Goal: Task Accomplishment & Management: Complete application form

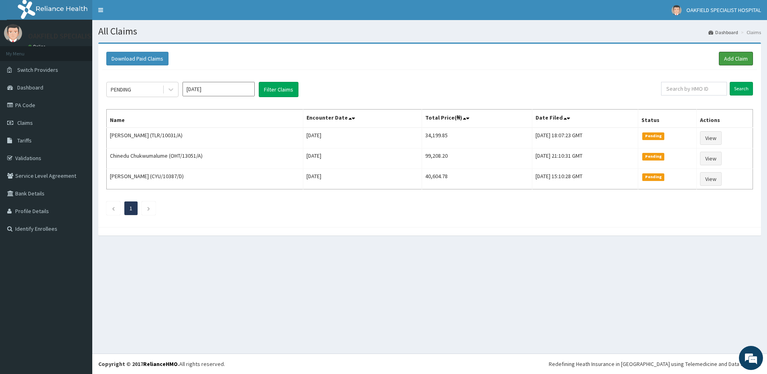
drag, startPoint x: 733, startPoint y: 59, endPoint x: 684, endPoint y: 58, distance: 49.8
click at [733, 59] on link "Add Claim" at bounding box center [736, 59] width 34 height 14
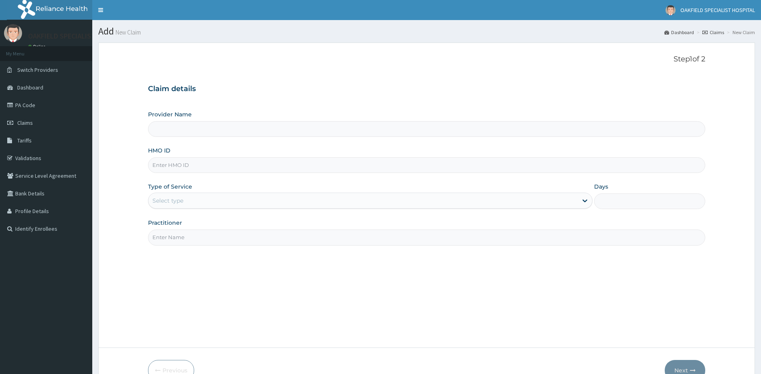
type input "Vinca Hospital Limited"
click at [165, 172] on input "HMO ID" at bounding box center [427, 165] width 558 height 16
paste input "ENP/12046/E"
type input "ENP/12046/E"
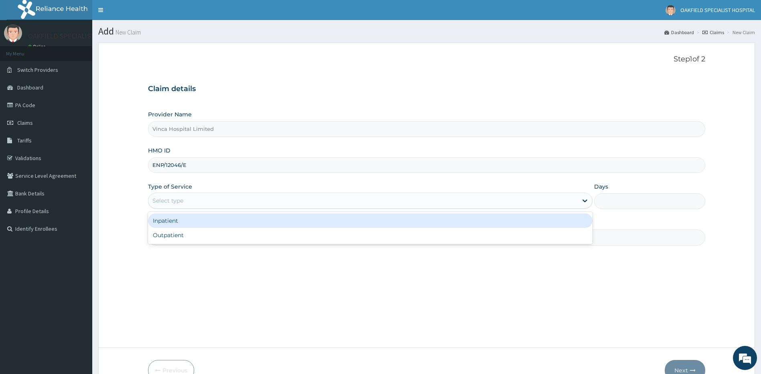
click at [186, 195] on div "Select type" at bounding box center [363, 200] width 430 height 13
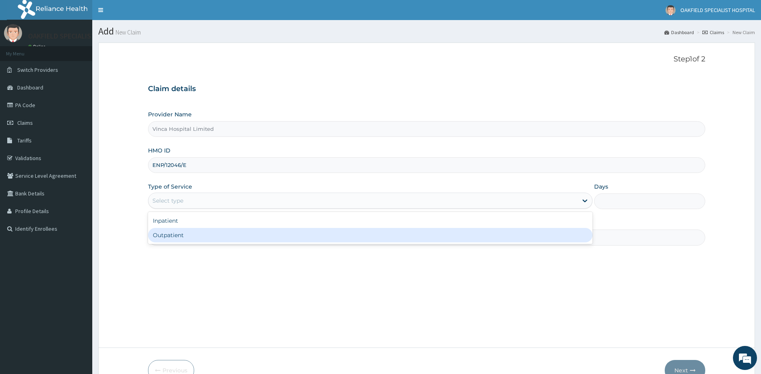
drag, startPoint x: 171, startPoint y: 239, endPoint x: 178, endPoint y: 238, distance: 6.9
click at [171, 239] on div "Outpatient" at bounding box center [370, 235] width 445 height 14
type input "1"
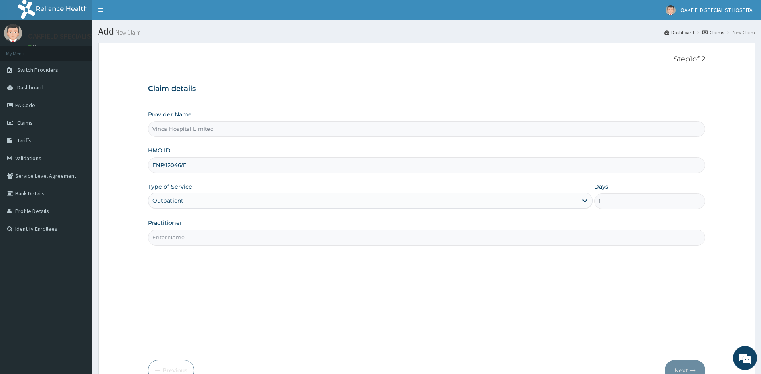
click at [180, 238] on input "Practitioner" at bounding box center [427, 238] width 558 height 16
type input "DR EFE"
click at [679, 364] on button "Next" at bounding box center [685, 370] width 41 height 21
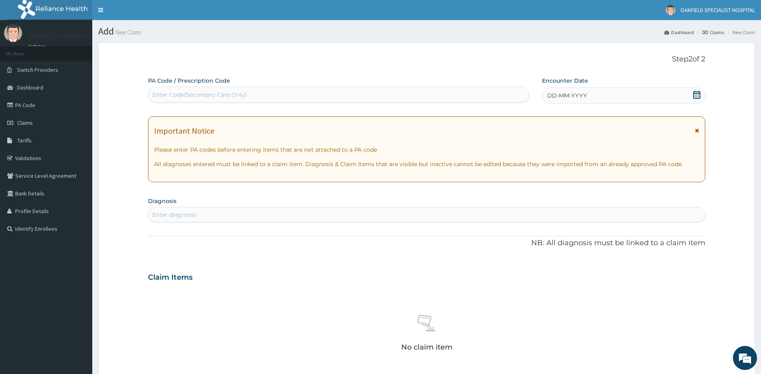
click at [215, 94] on div "Enter Code(Secondary Care Only)" at bounding box center [199, 95] width 94 height 8
paste input "PA/C49915"
type input "PA/C49915"
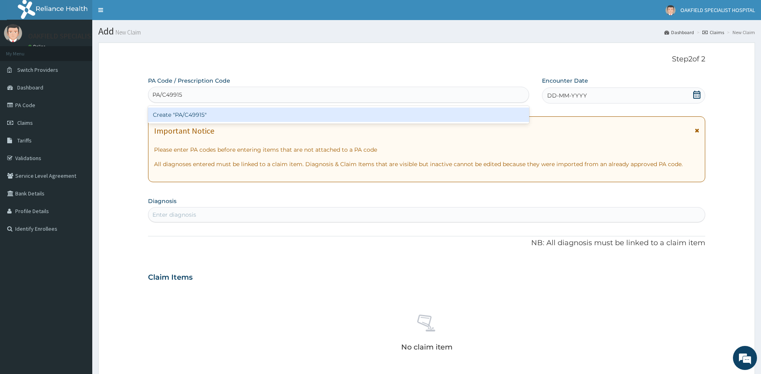
click at [188, 115] on div "Create "PA/C49915"" at bounding box center [338, 115] width 381 height 14
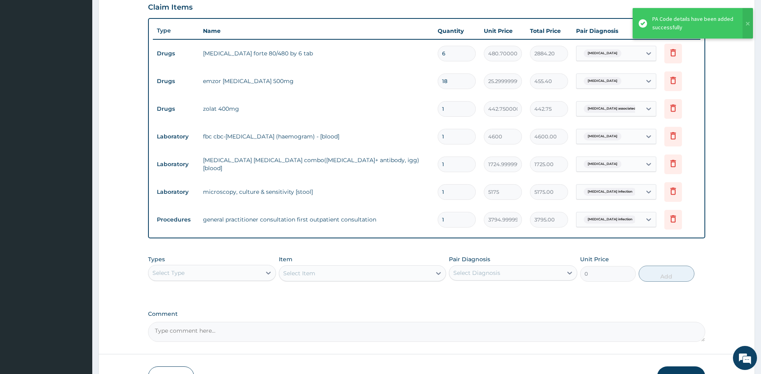
scroll to position [225, 0]
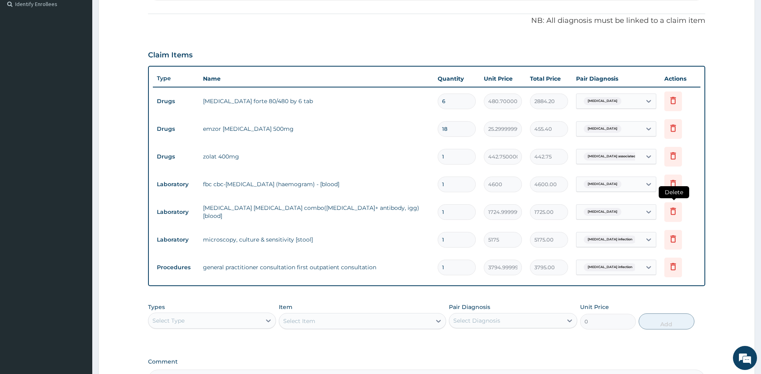
click at [672, 211] on icon at bounding box center [673, 211] width 10 height 10
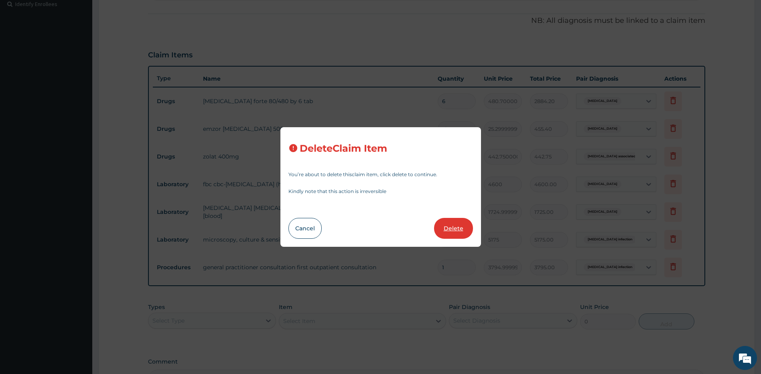
click at [449, 229] on button "Delete" at bounding box center [453, 228] width 39 height 21
type input "5175"
type input "5175.00"
type input "3794.9999999999995"
type input "3795.00"
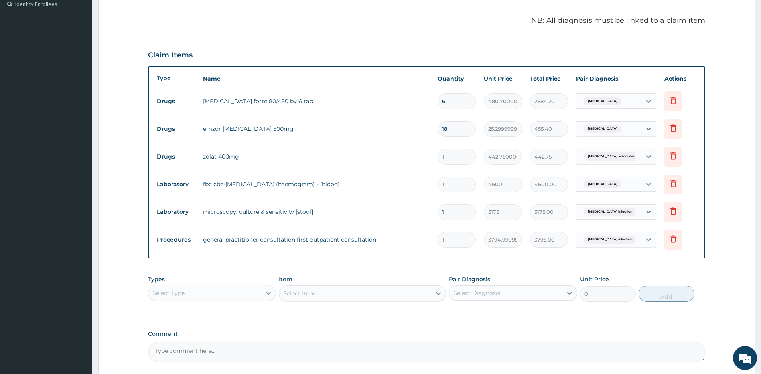
click at [267, 291] on icon at bounding box center [268, 293] width 8 height 8
click at [193, 343] on div "Laboratory" at bounding box center [212, 343] width 128 height 14
click at [473, 286] on div "Select Diagnosis" at bounding box center [505, 292] width 113 height 13
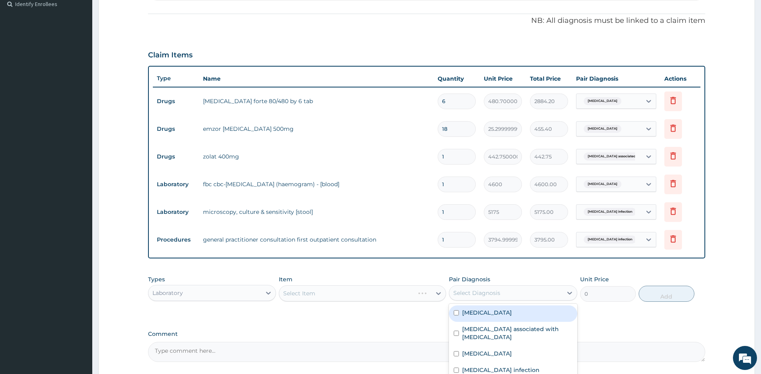
click at [482, 314] on label "[MEDICAL_DATA]" at bounding box center [487, 313] width 50 height 8
checkbox input "true"
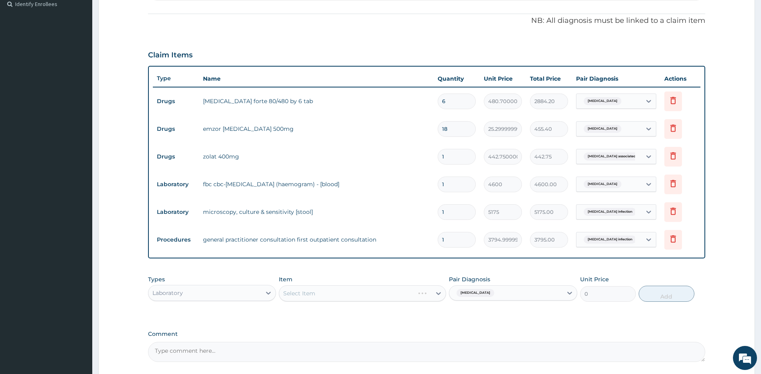
click at [345, 292] on div "Select Item" at bounding box center [362, 293] width 167 height 16
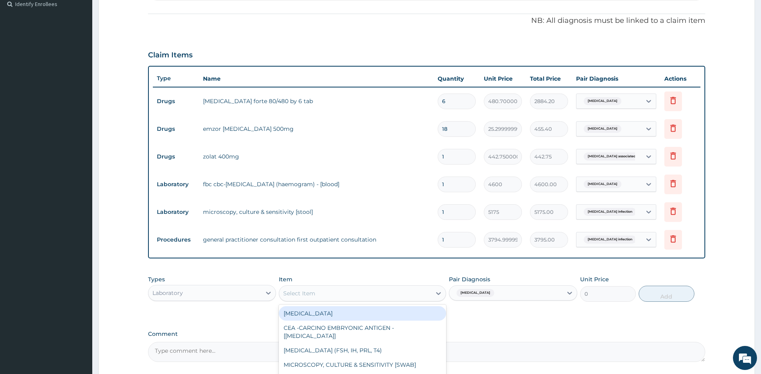
click at [339, 295] on div "Select Item" at bounding box center [355, 293] width 152 height 13
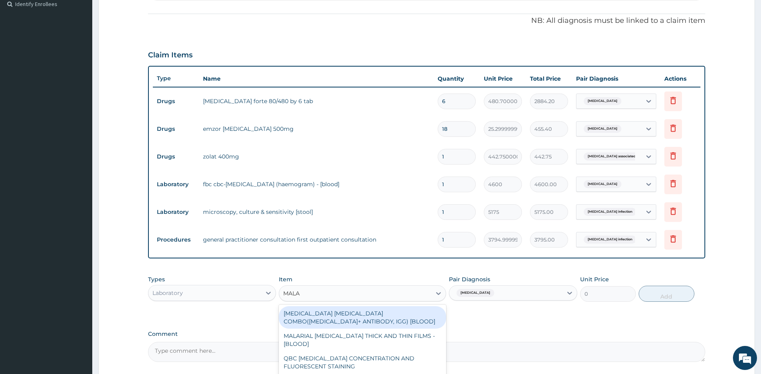
type input "MALAR"
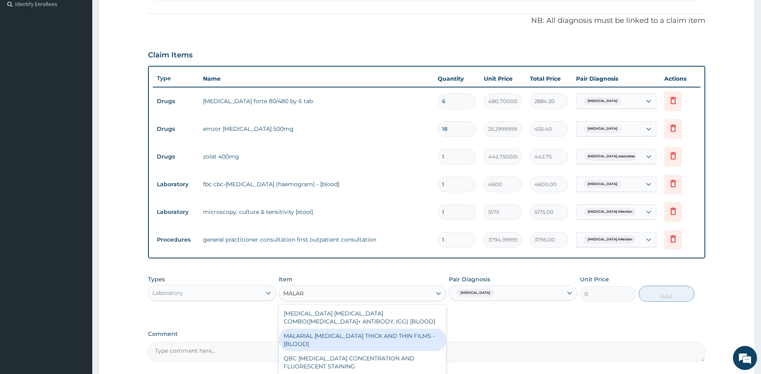
click at [342, 339] on div "MALARIAL PARASITE THICK AND THIN FILMS - [BLOOD]" at bounding box center [362, 340] width 167 height 22
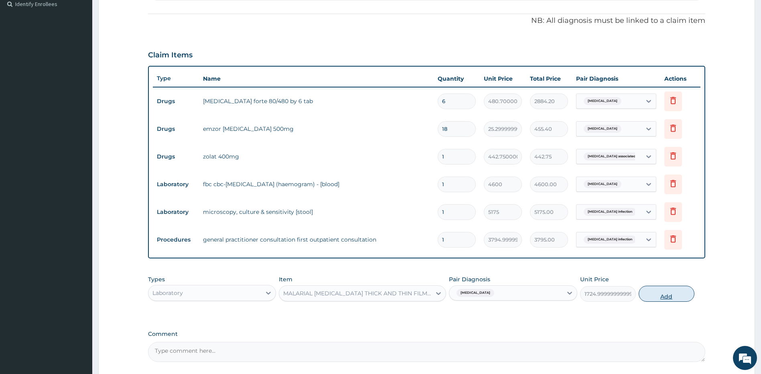
click at [670, 294] on button "Add" at bounding box center [667, 294] width 56 height 16
type input "0"
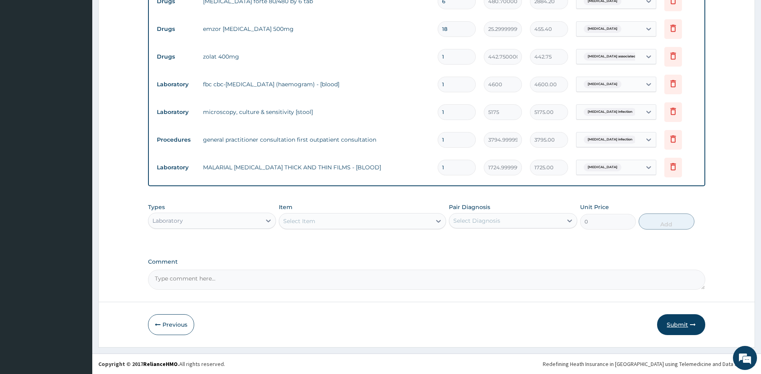
click at [674, 331] on button "Submit" at bounding box center [681, 324] width 48 height 21
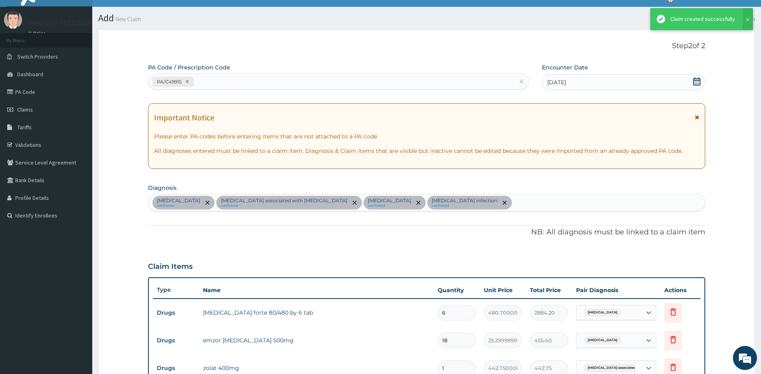
scroll to position [325, 0]
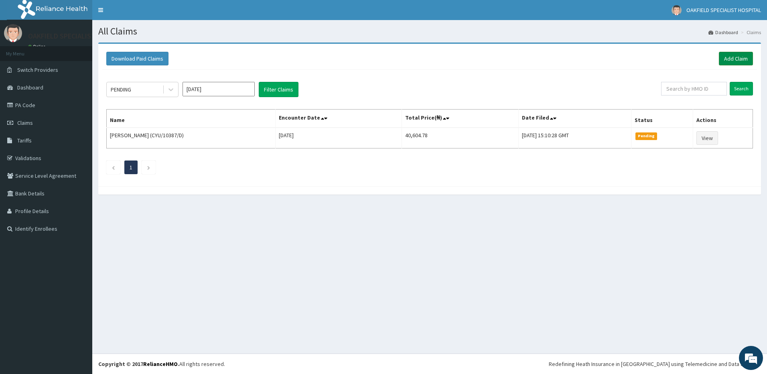
click at [736, 57] on link "Add Claim" at bounding box center [736, 59] width 34 height 14
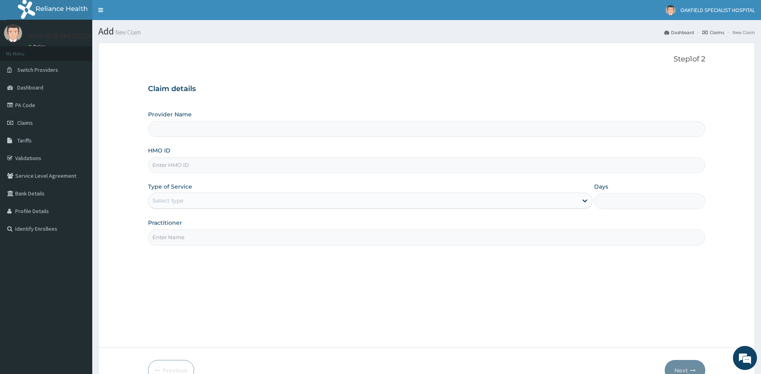
type input "Vinca Hospital Limited"
click at [194, 169] on input "HMO ID" at bounding box center [427, 165] width 558 height 16
paste input "ENP/12046/B"
type input "ENP/12046/B"
click at [169, 200] on div "Select type" at bounding box center [167, 201] width 31 height 8
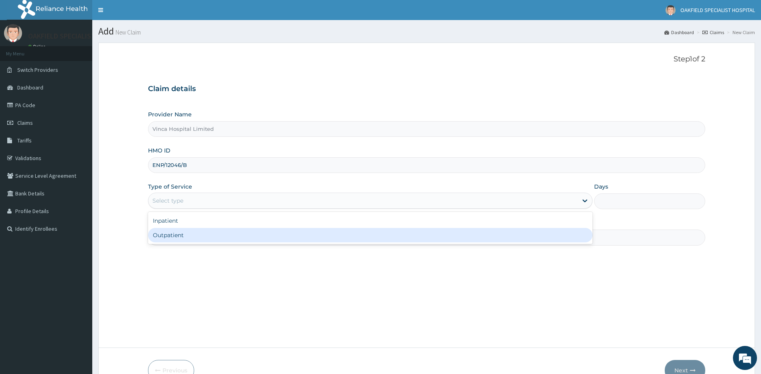
click at [170, 233] on div "Outpatient" at bounding box center [370, 235] width 445 height 14
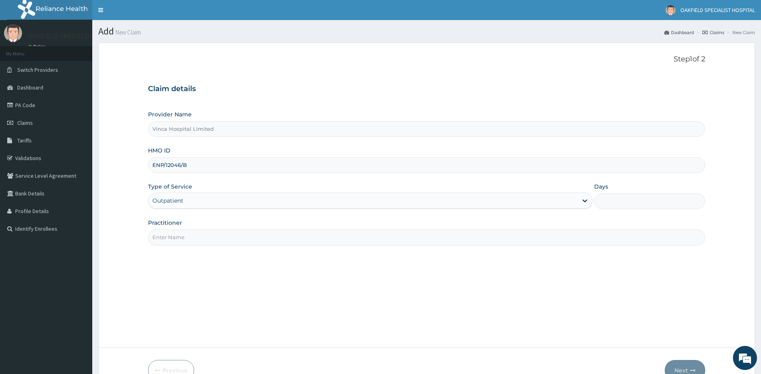
type input "1"
click at [173, 234] on input "Practitioner" at bounding box center [427, 238] width 558 height 16
type input "DR EFE"
click at [691, 368] on icon "button" at bounding box center [693, 371] width 6 height 6
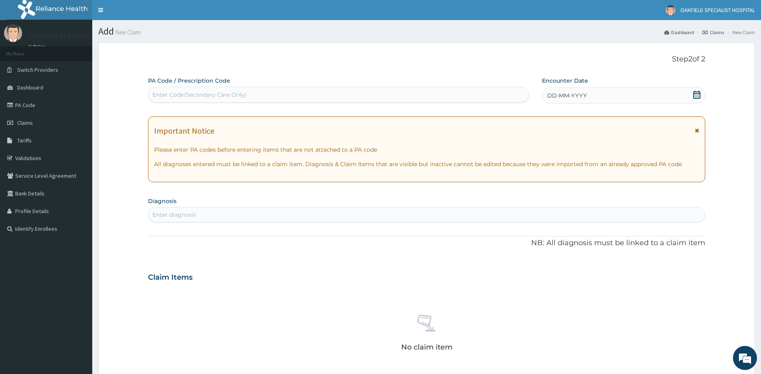
click at [192, 95] on div "Enter Code(Secondary Care Only)" at bounding box center [199, 95] width 94 height 8
paste input "PA/9ADF74"
type input "PA/9ADF74"
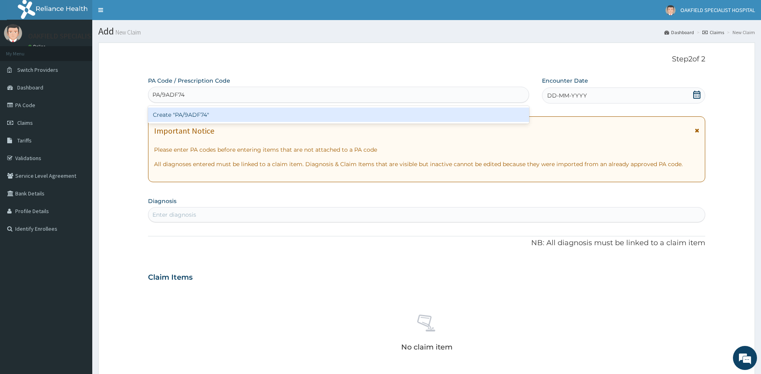
click at [191, 116] on div "Create "PA/9ADF74"" at bounding box center [338, 115] width 381 height 14
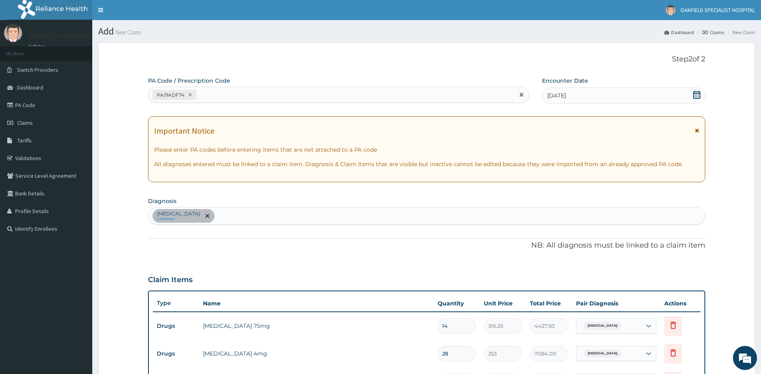
click at [215, 89] on div "PA/9ADF74" at bounding box center [331, 94] width 366 height 13
paste input "PA/13B956"
type input "PA/13B956"
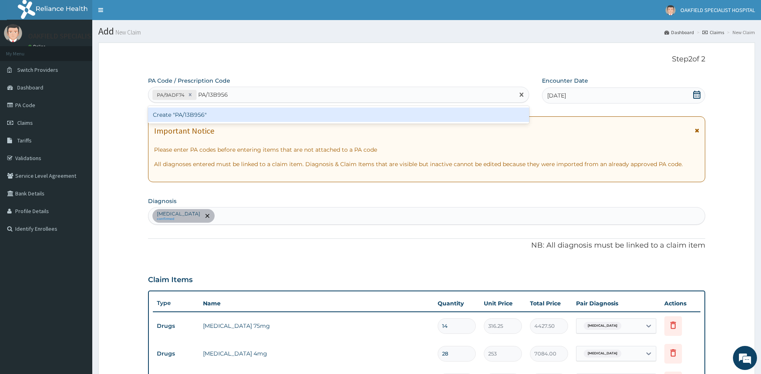
click at [200, 110] on div "Create "PA/13B956"" at bounding box center [338, 115] width 381 height 14
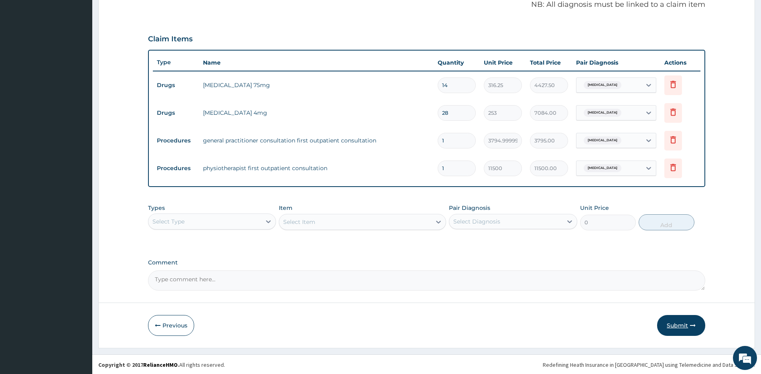
click at [682, 323] on button "Submit" at bounding box center [681, 325] width 48 height 21
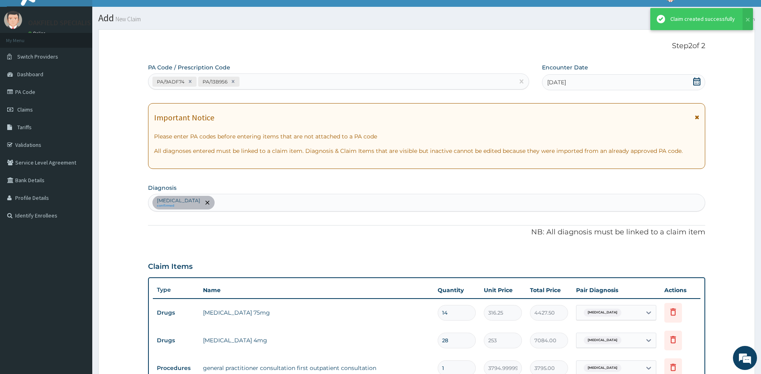
scroll to position [241, 0]
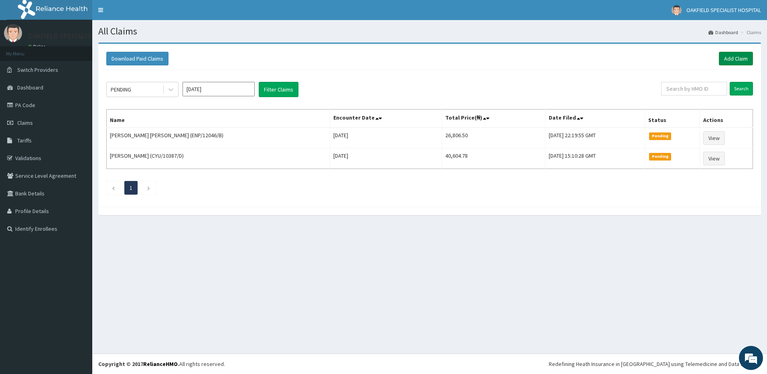
click at [744, 57] on link "Add Claim" at bounding box center [736, 59] width 34 height 14
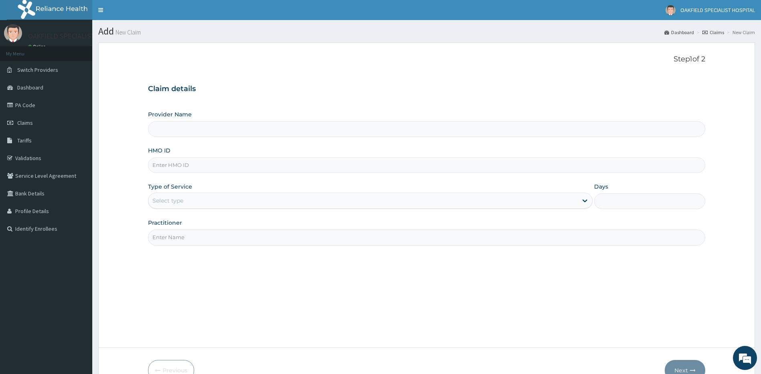
type input "Vinca Hospital Limited"
drag, startPoint x: 168, startPoint y: 167, endPoint x: 162, endPoint y: 161, distance: 8.5
click at [162, 161] on input "HMO ID" at bounding box center [427, 165] width 558 height 16
click at [161, 162] on input "HMO ID" at bounding box center [427, 165] width 558 height 16
paste input "CYU/10387/C"
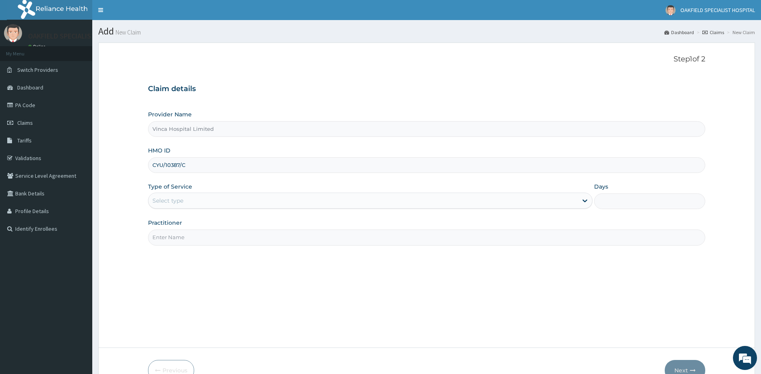
type input "CYU/10387/C"
click at [169, 198] on div "Select type" at bounding box center [167, 201] width 31 height 8
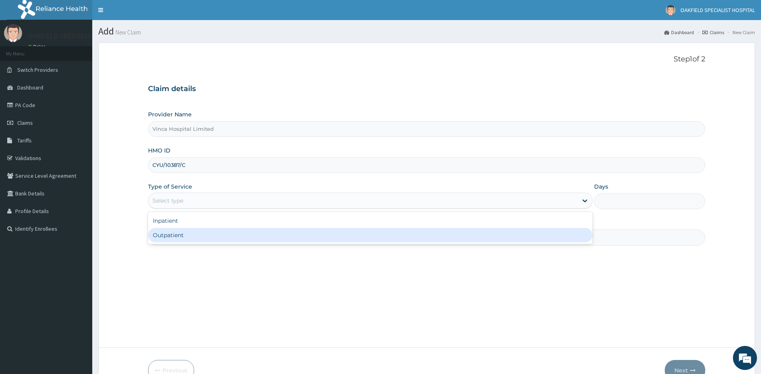
click at [169, 237] on div "Outpatient" at bounding box center [370, 235] width 445 height 14
type input "1"
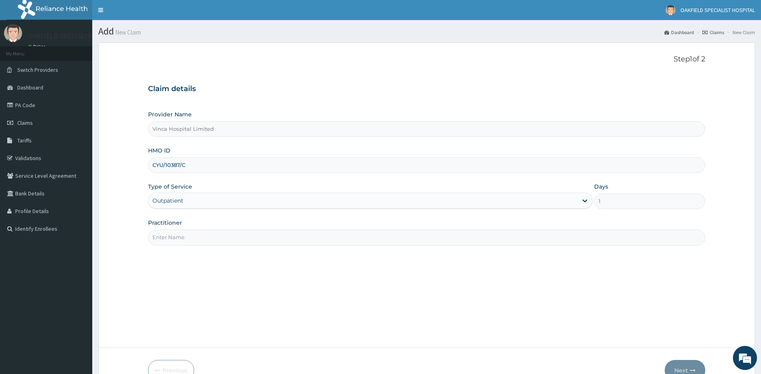
click at [174, 239] on input "Practitioner" at bounding box center [427, 238] width 558 height 16
type input "DR EFE"
click at [686, 366] on button "Next" at bounding box center [685, 370] width 41 height 21
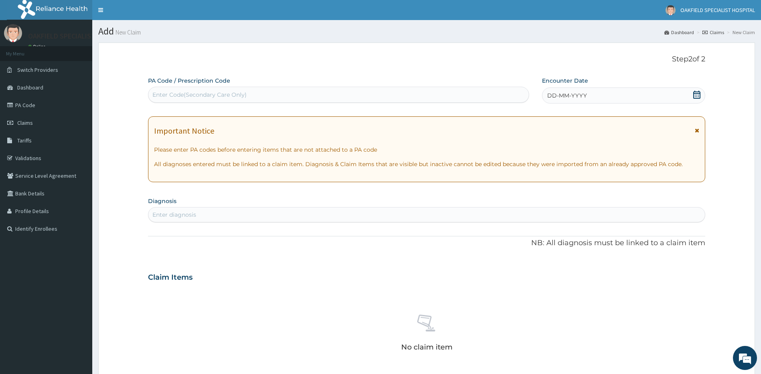
click at [192, 90] on div "Enter Code(Secondary Care Only)" at bounding box center [338, 94] width 380 height 13
paste input "PA/EF45C8"
type input "PA/EF45C8"
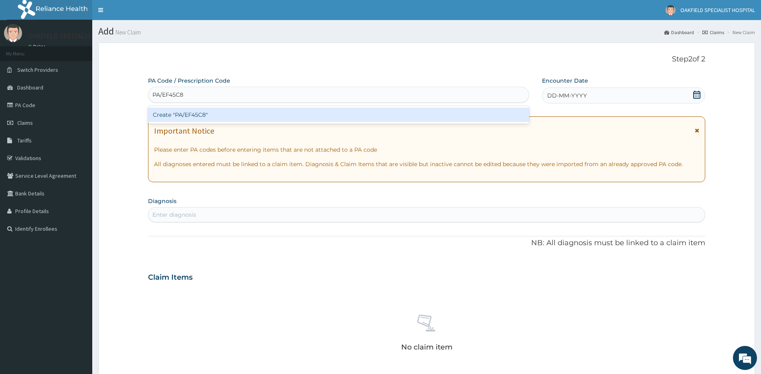
click at [194, 113] on div "Create "PA/EF45C8"" at bounding box center [338, 115] width 381 height 14
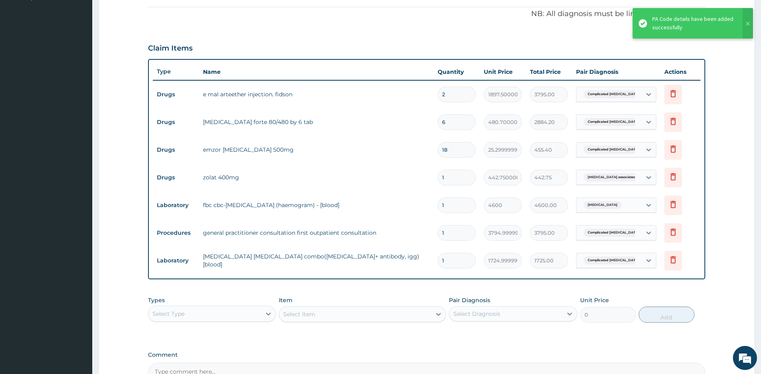
scroll to position [225, 0]
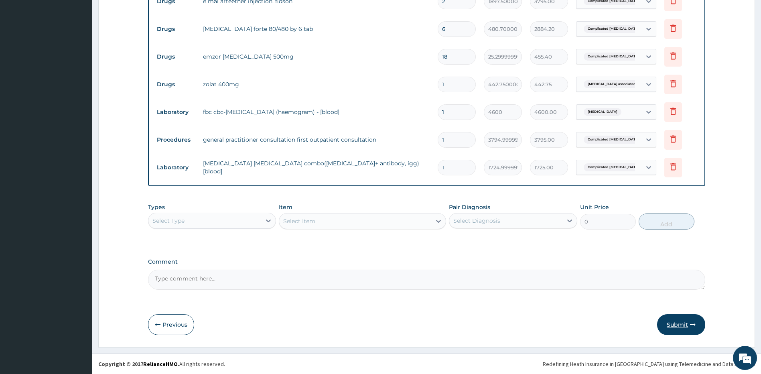
click at [682, 325] on button "Submit" at bounding box center [681, 324] width 48 height 21
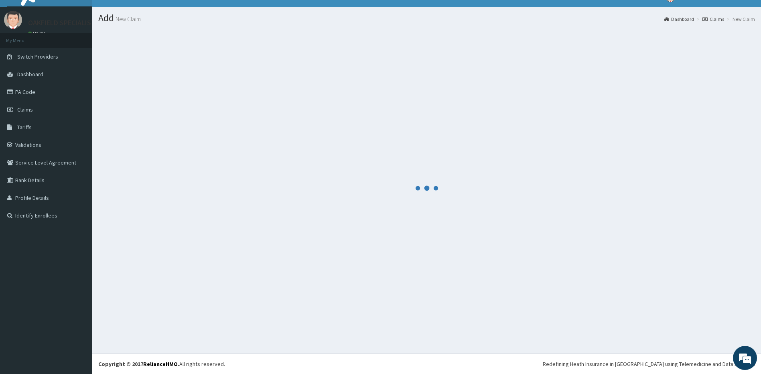
scroll to position [325, 0]
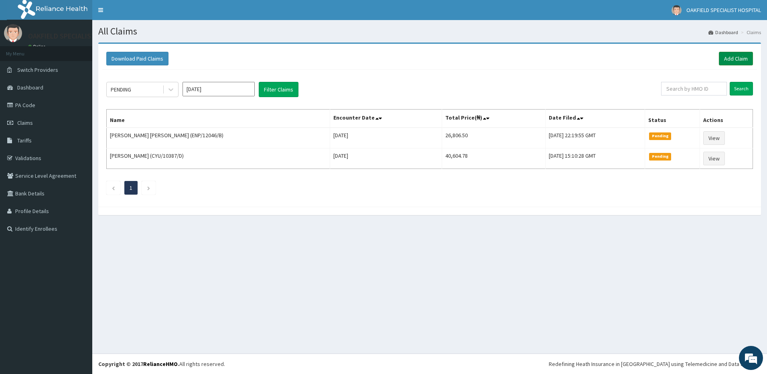
click at [739, 57] on link "Add Claim" at bounding box center [736, 59] width 34 height 14
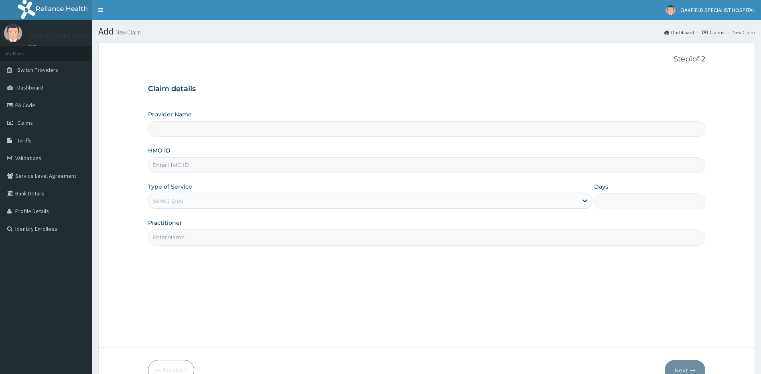
click at [170, 165] on input "HMO ID" at bounding box center [427, 165] width 558 height 16
type input "CYU/10387/B"
click at [174, 201] on div "Select type" at bounding box center [167, 201] width 31 height 8
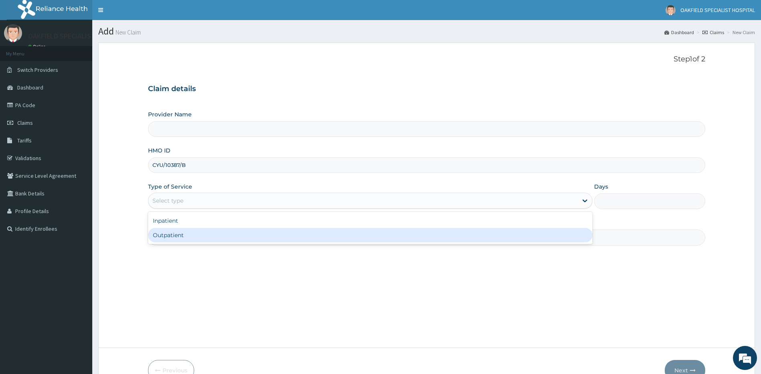
type input "Vinca Hospital Limited"
click at [176, 238] on div "Outpatient" at bounding box center [370, 235] width 445 height 14
type input "1"
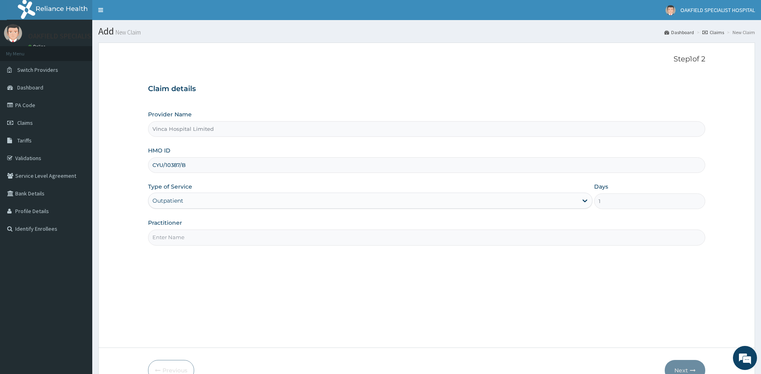
click at [177, 241] on input "Practitioner" at bounding box center [427, 238] width 558 height 16
type input "DR EFE"
click at [689, 360] on button "Next" at bounding box center [685, 370] width 41 height 21
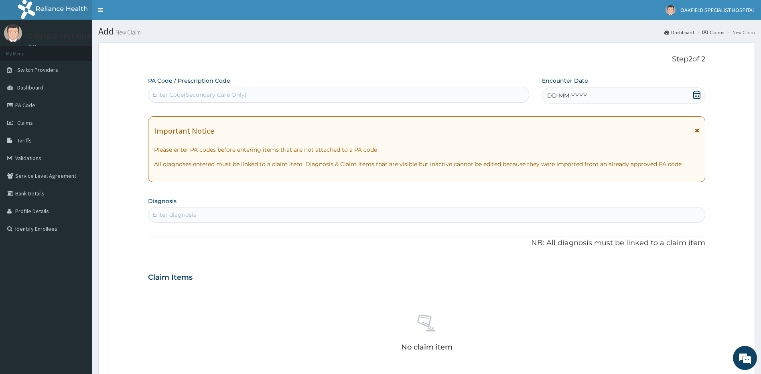
click at [223, 86] on div "PA Code / Prescription Code Enter Code(Secondary Care Only)" at bounding box center [338, 90] width 381 height 26
click at [242, 99] on div "Enter Code(Secondary Care Only)" at bounding box center [338, 94] width 380 height 13
paste input "PA/E688F6"
type input "PA/E688F6"
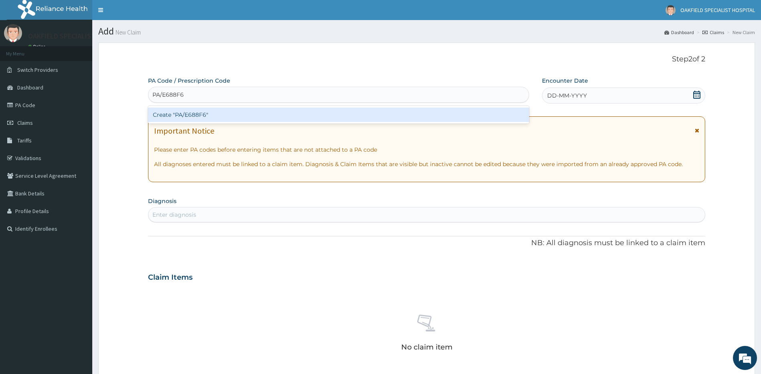
click at [202, 110] on div "Create "PA/E688F6"" at bounding box center [338, 115] width 381 height 14
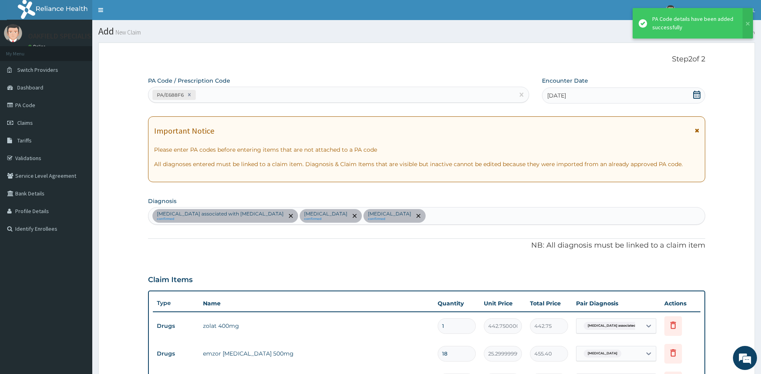
scroll to position [277, 0]
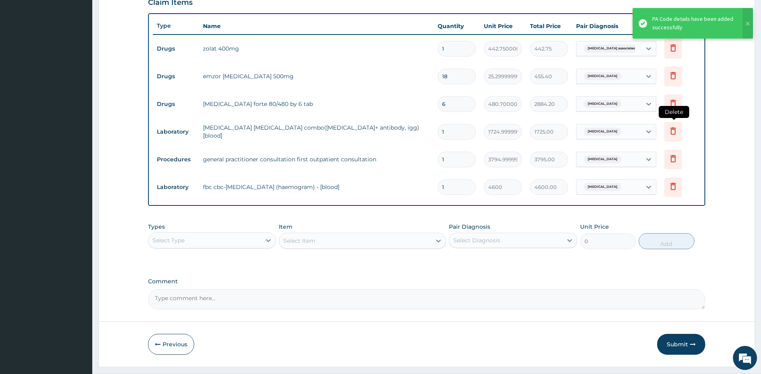
click at [672, 131] on icon at bounding box center [673, 131] width 10 height 10
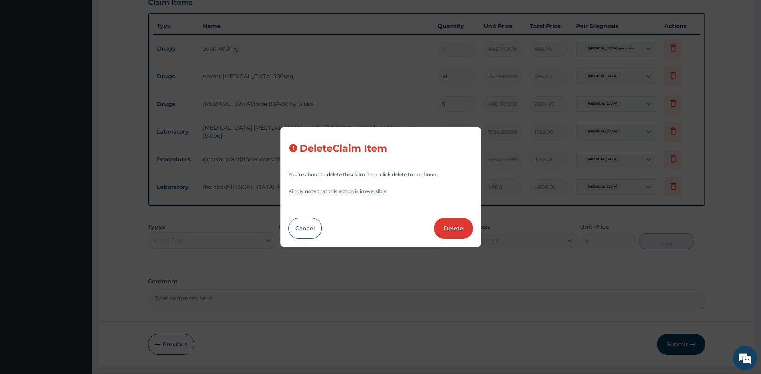
click at [451, 224] on button "Delete" at bounding box center [453, 228] width 39 height 21
type input "3794.9999999999995"
type input "3795.00"
type input "4600"
type input "4600.00"
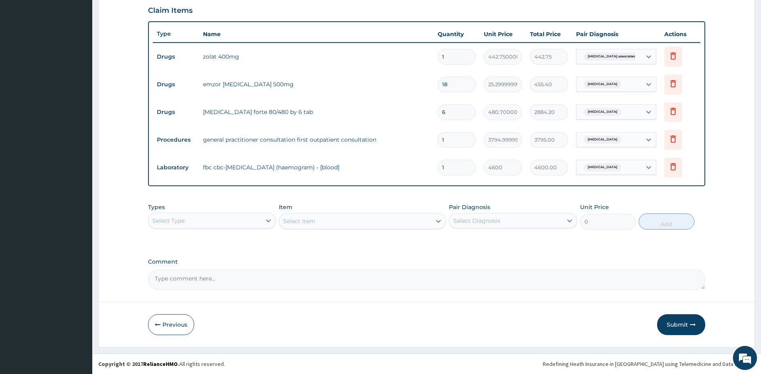
scroll to position [269, 0]
click at [209, 222] on div "Select Type" at bounding box center [204, 220] width 113 height 13
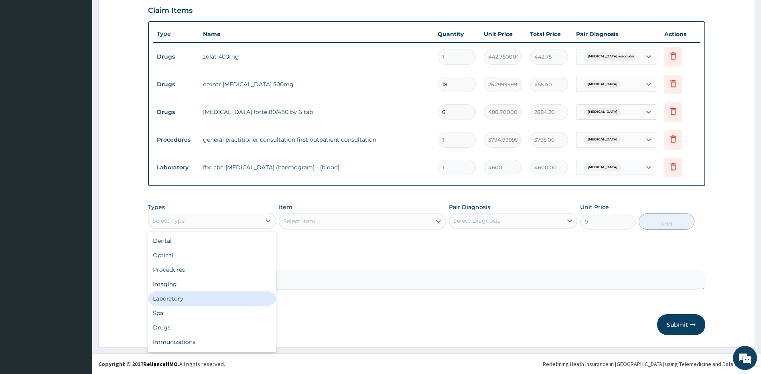
click at [203, 297] on div "Laboratory" at bounding box center [212, 298] width 128 height 14
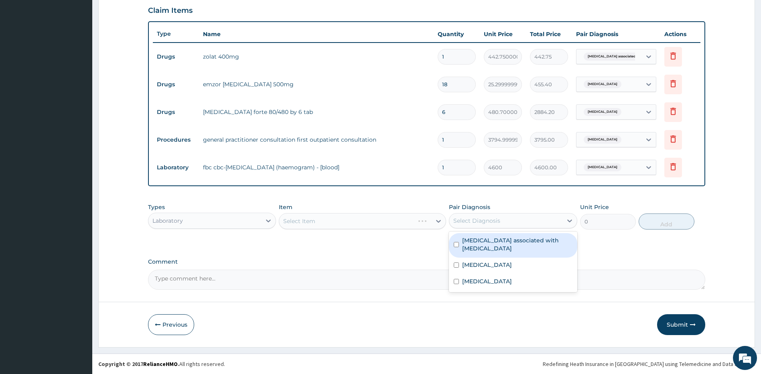
click at [464, 218] on div "Select Diagnosis" at bounding box center [476, 221] width 47 height 8
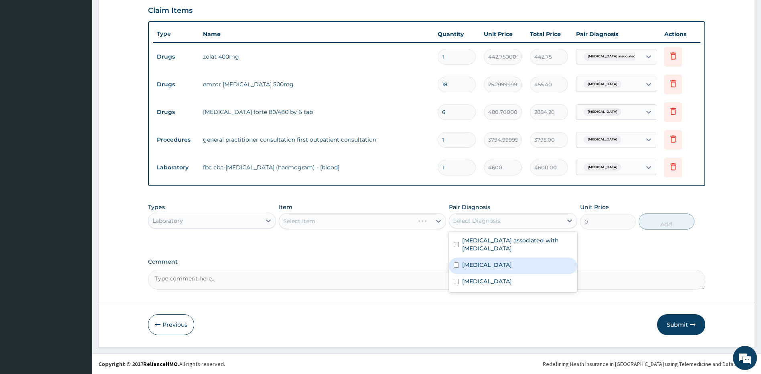
click at [478, 266] on label "Malaria" at bounding box center [487, 265] width 50 height 8
checkbox input "true"
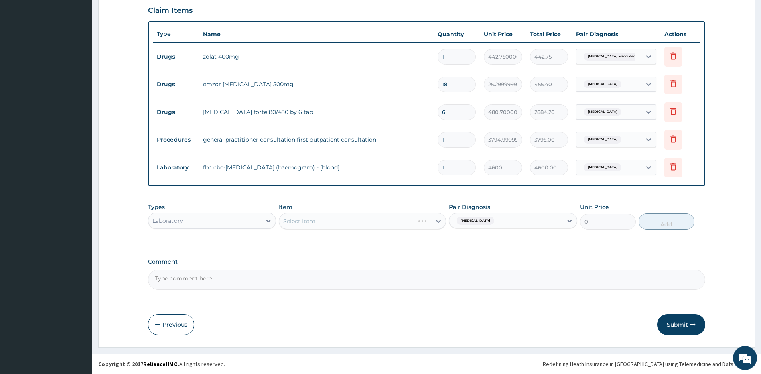
click at [304, 225] on div "Select Item" at bounding box center [362, 221] width 167 height 16
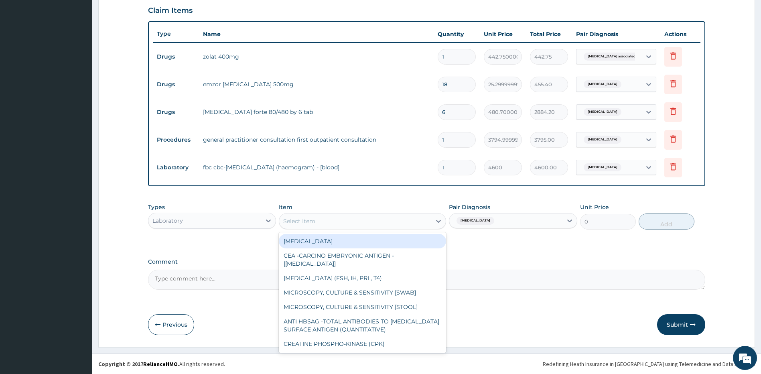
click at [298, 222] on div "Select Item" at bounding box center [299, 221] width 32 height 8
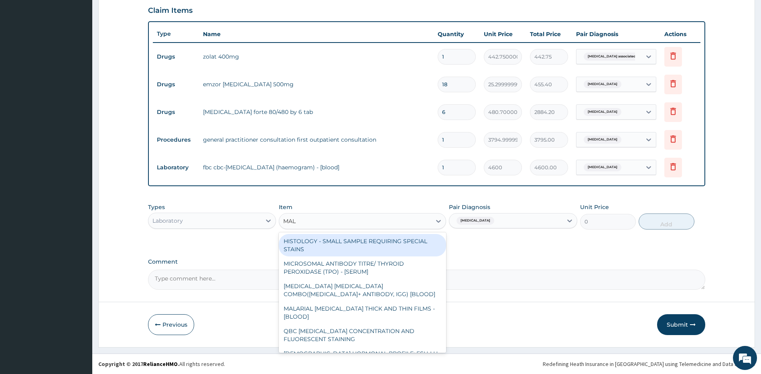
type input "MALA"
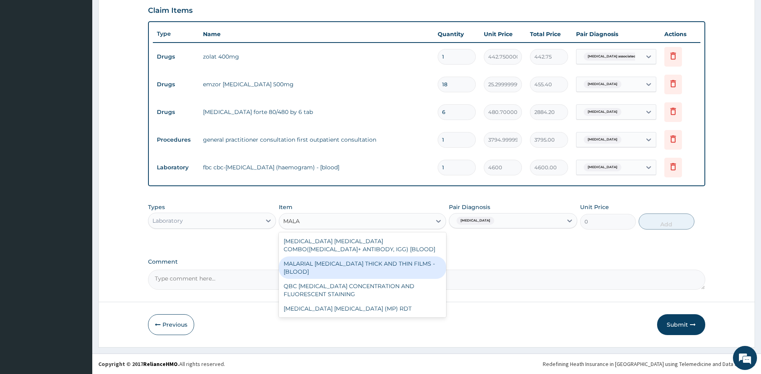
click at [366, 266] on div "MALARIAL PARASITE THICK AND THIN FILMS - [BLOOD]" at bounding box center [362, 267] width 167 height 22
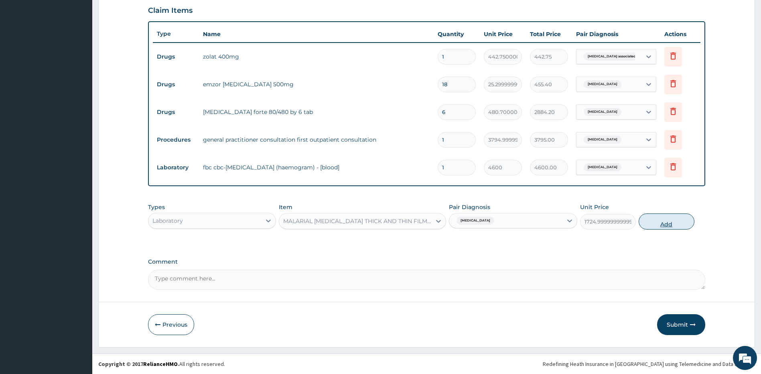
click at [665, 223] on button "Add" at bounding box center [667, 221] width 56 height 16
type input "0"
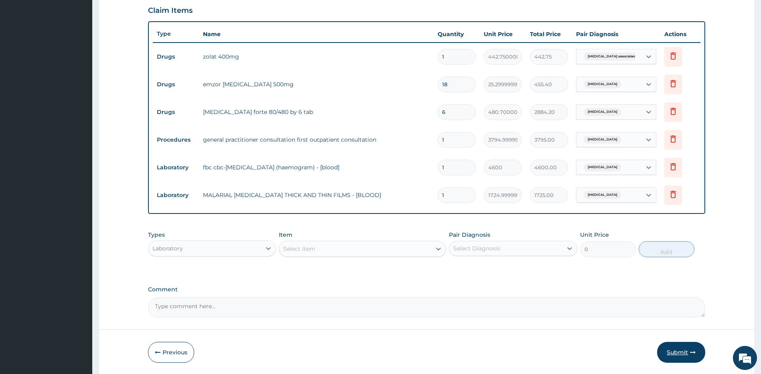
click at [684, 354] on button "Submit" at bounding box center [681, 352] width 48 height 21
